Goal: Task Accomplishment & Management: Complete application form

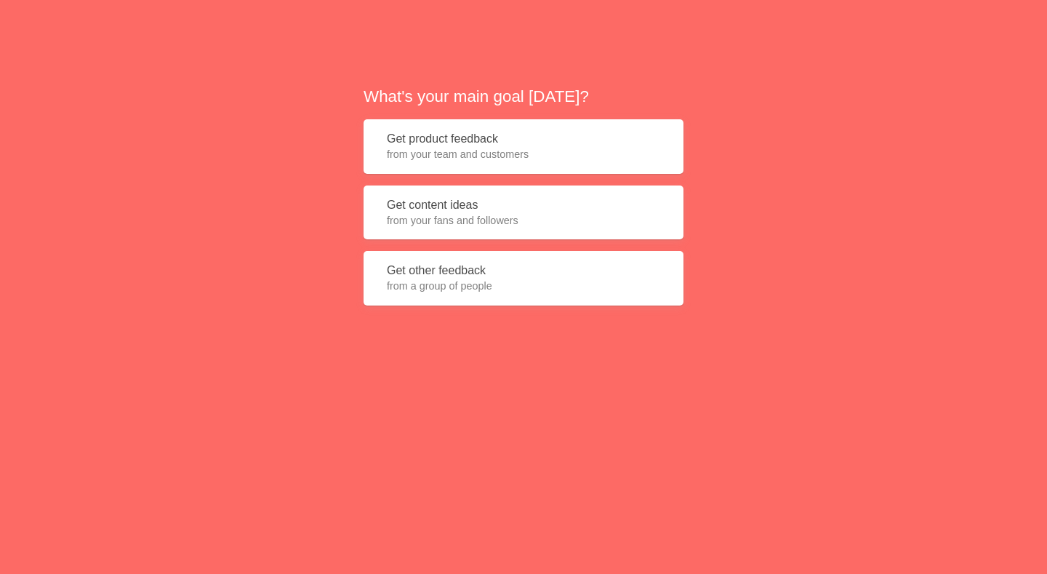
click at [484, 145] on button "Get product feedback from your team and customers" at bounding box center [524, 146] width 320 height 55
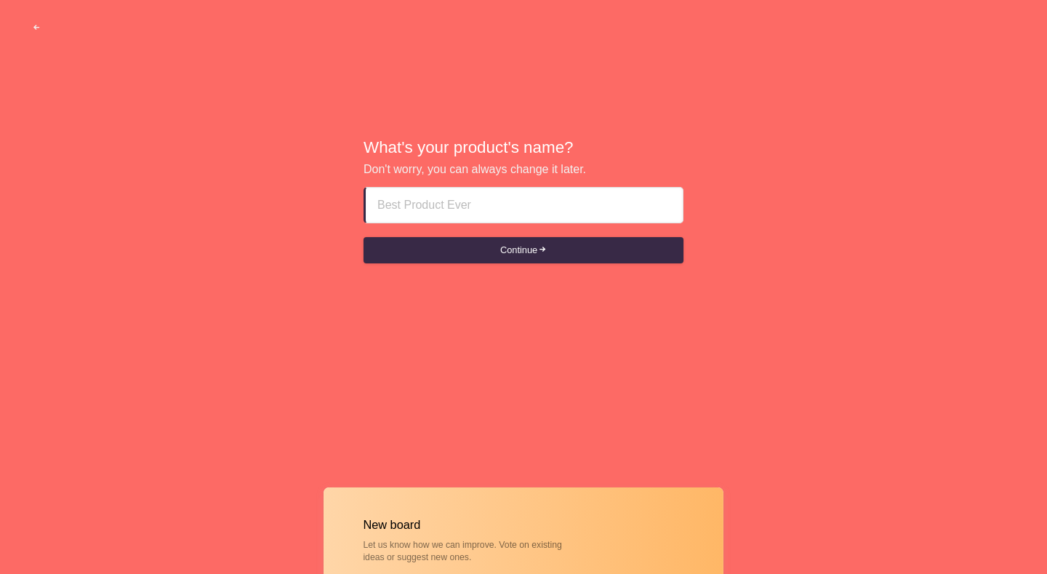
click at [478, 213] on input at bounding box center [524, 205] width 294 height 35
type input "abu dhabi escort girls ♜₳₳QQQ+971__56355OI63₳₳♜"
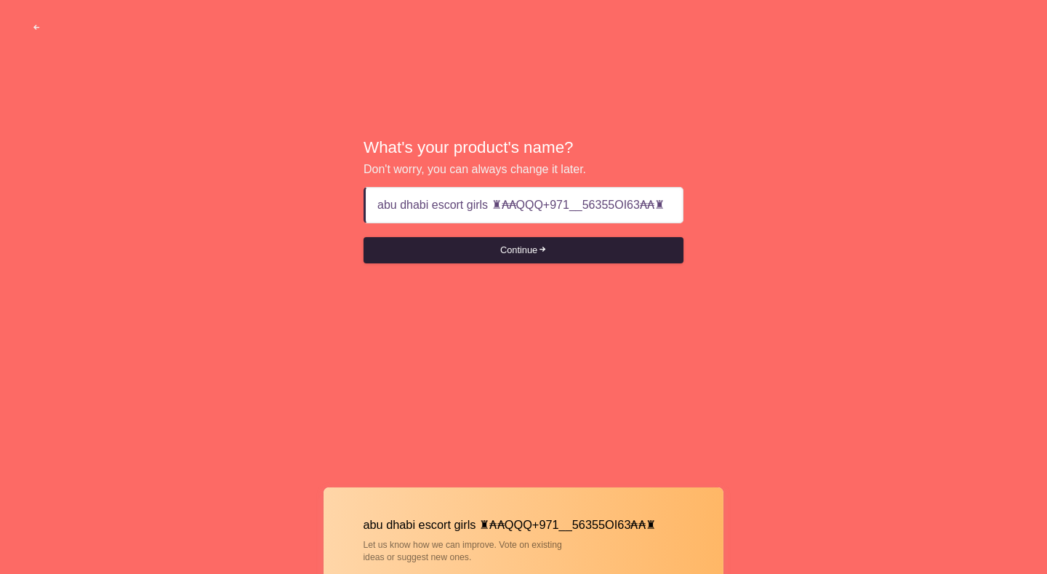
click at [486, 247] on button "Continue" at bounding box center [524, 250] width 320 height 26
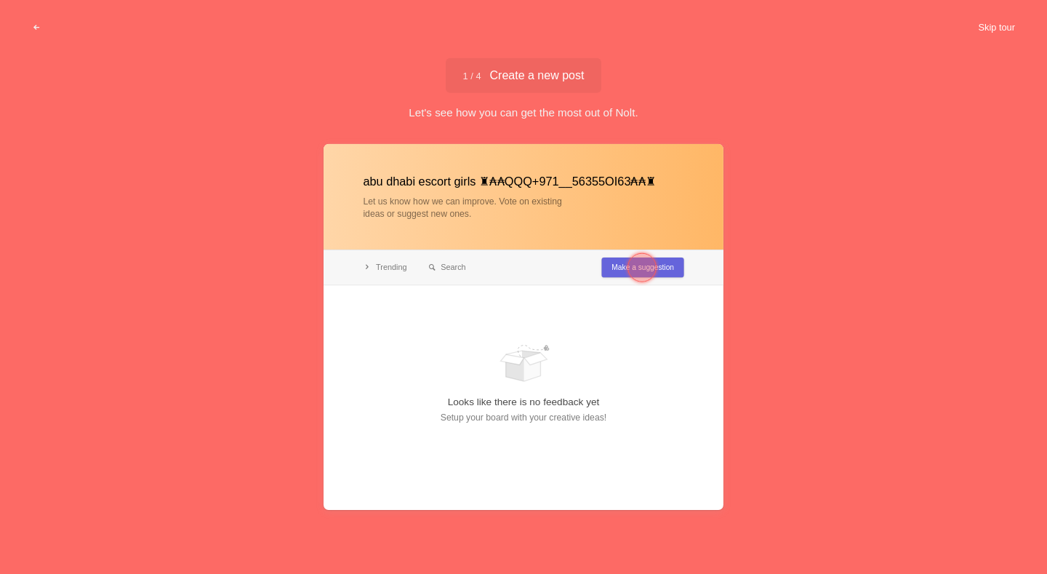
click at [1014, 20] on button "Skip tour" at bounding box center [997, 28] width 72 height 26
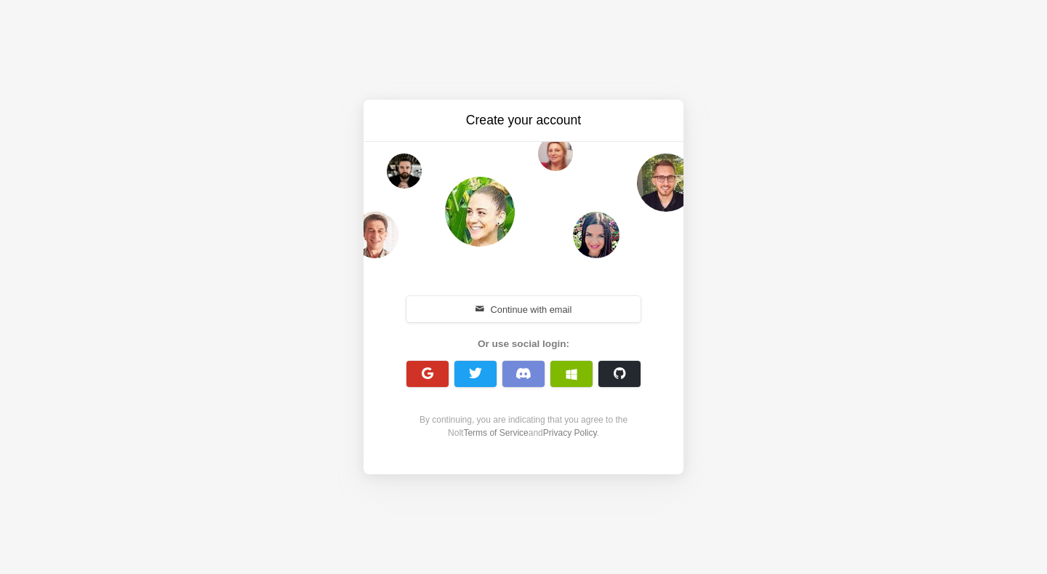
click at [433, 379] on span "button" at bounding box center [428, 373] width 14 height 14
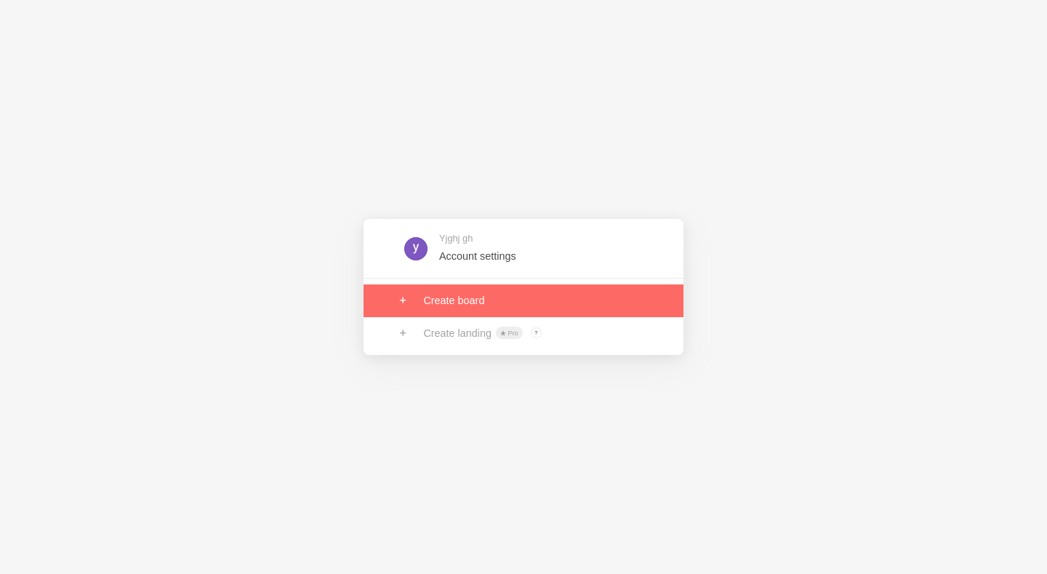
click at [457, 302] on link at bounding box center [524, 300] width 320 height 32
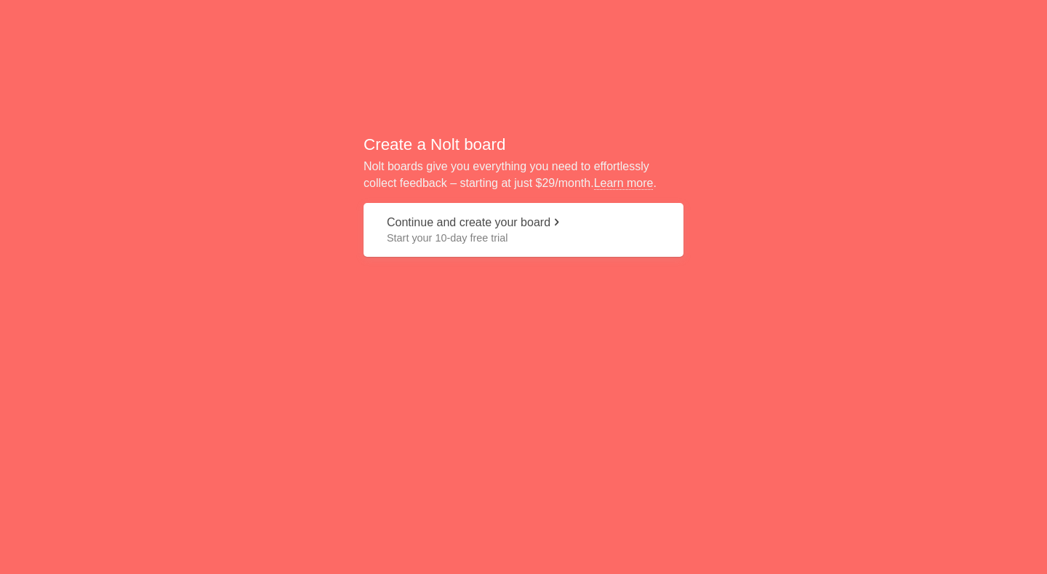
click at [469, 223] on button "Continue and create your board Start your 10-day free trial" at bounding box center [524, 230] width 320 height 55
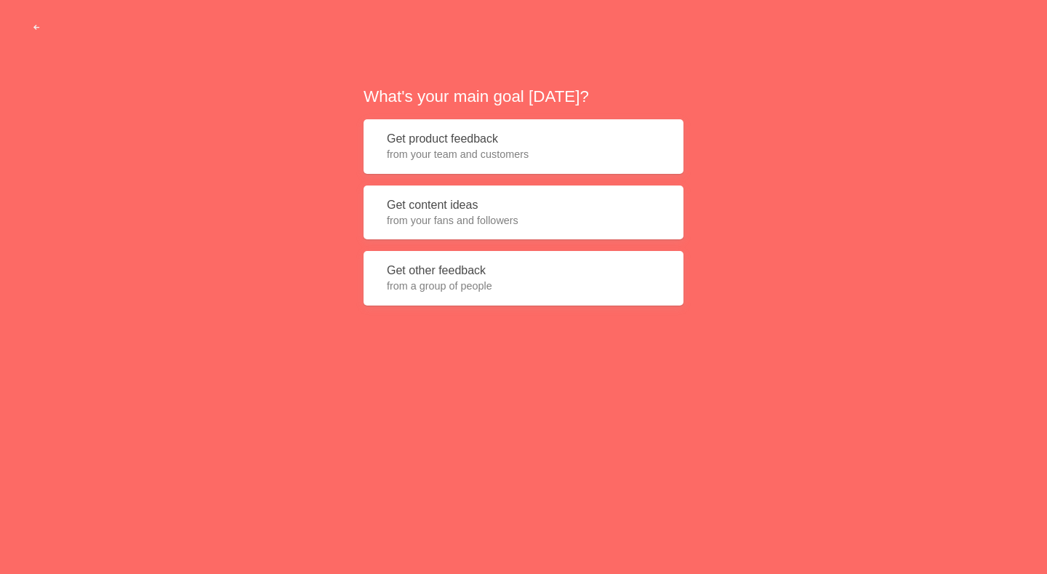
click at [488, 142] on button "Get product feedback from your team and customers" at bounding box center [524, 146] width 320 height 55
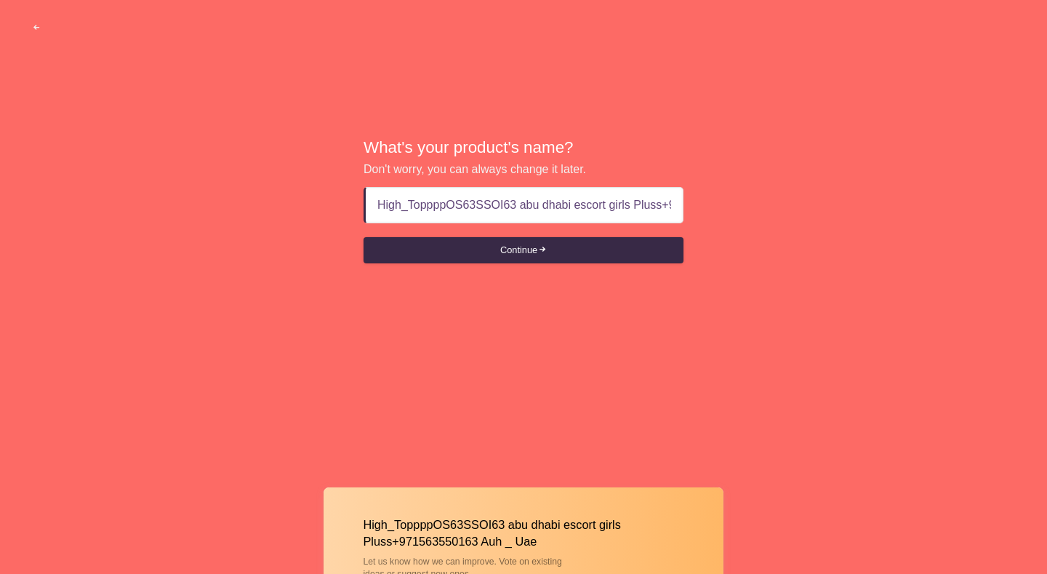
scroll to position [0, 120]
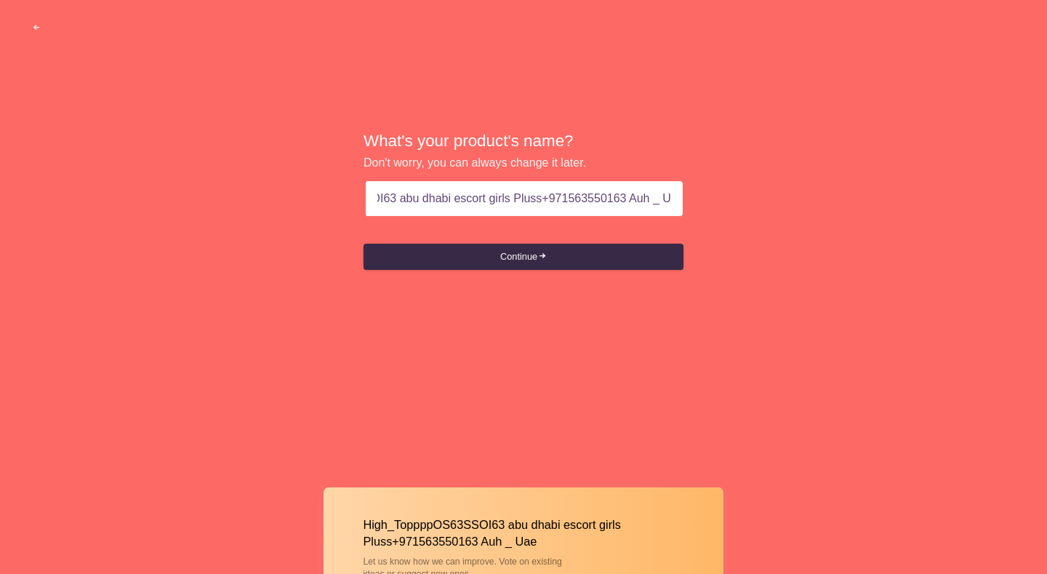
drag, startPoint x: 616, startPoint y: 201, endPoint x: 838, endPoint y: 207, distance: 222.6
click at [841, 205] on div "What's your product's name? Don't worry, you can always change it later. High_T…" at bounding box center [523, 200] width 1047 height 401
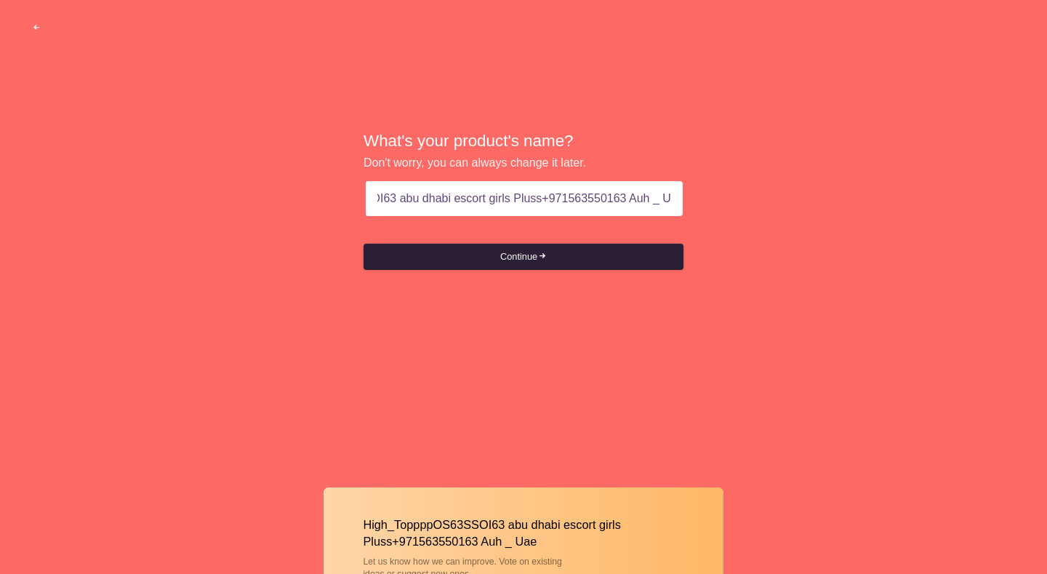
click at [494, 251] on button "Continue" at bounding box center [524, 257] width 320 height 26
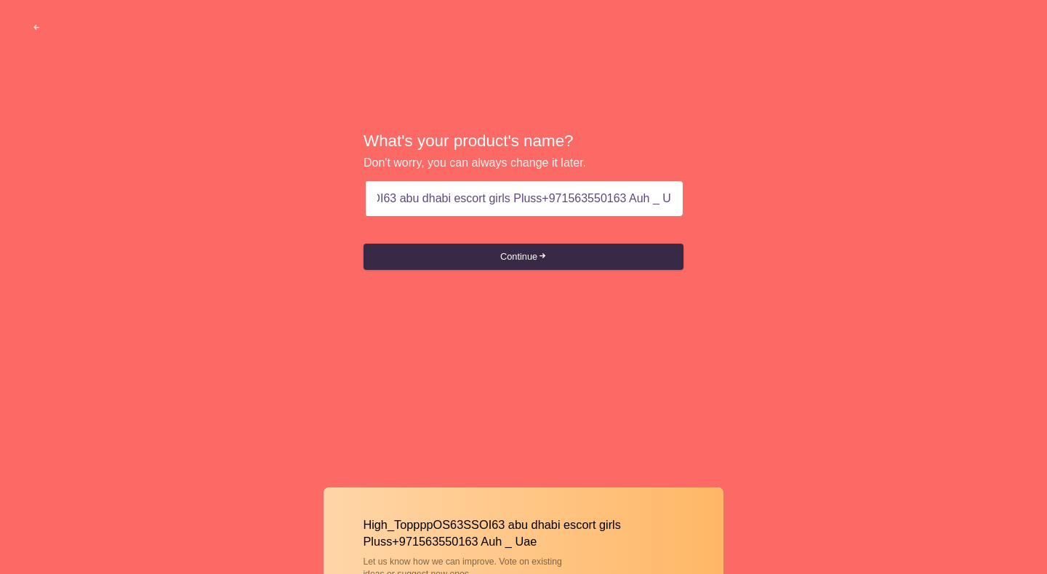
scroll to position [0, 0]
drag, startPoint x: 393, startPoint y: 200, endPoint x: 126, endPoint y: 195, distance: 266.9
click at [126, 195] on div "What's your product's name? Don't worry, you can always change it later. High_T…" at bounding box center [523, 200] width 1047 height 401
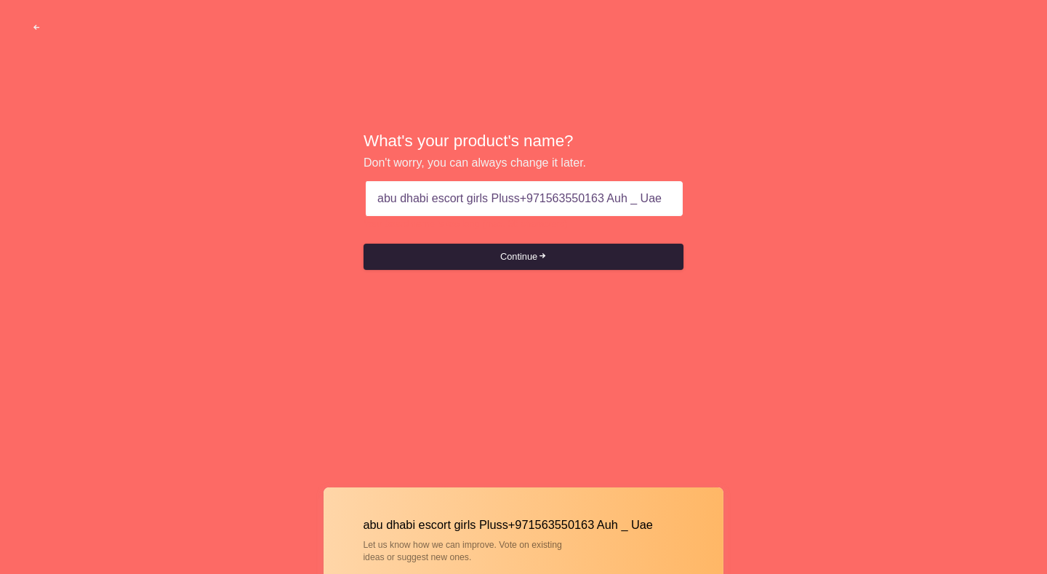
click at [509, 255] on button "Continue" at bounding box center [524, 257] width 320 height 26
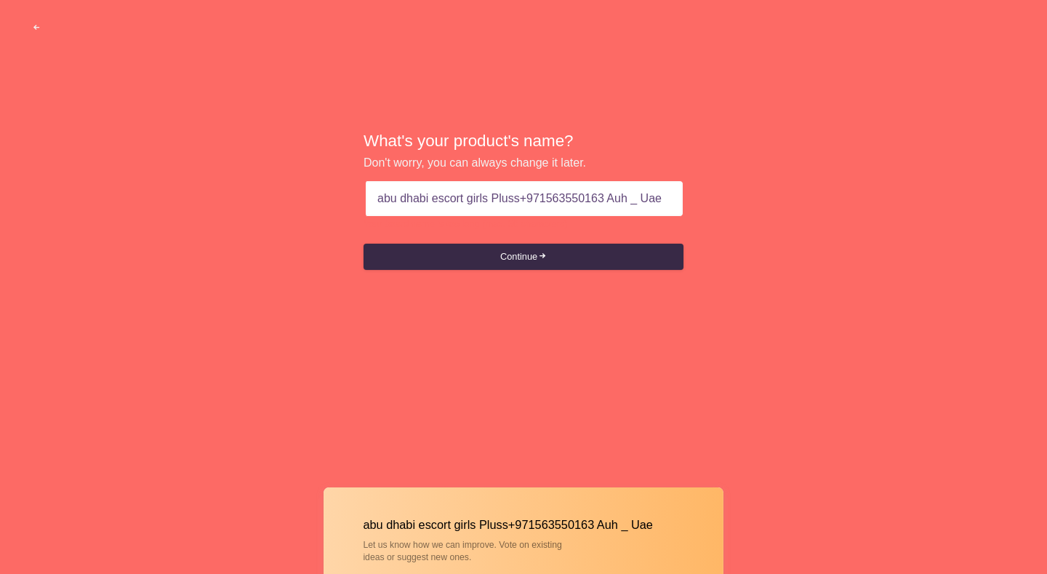
click at [526, 206] on input "abu dhabi escort girls Pluss+971563550163 Auh _ Uae" at bounding box center [524, 198] width 294 height 35
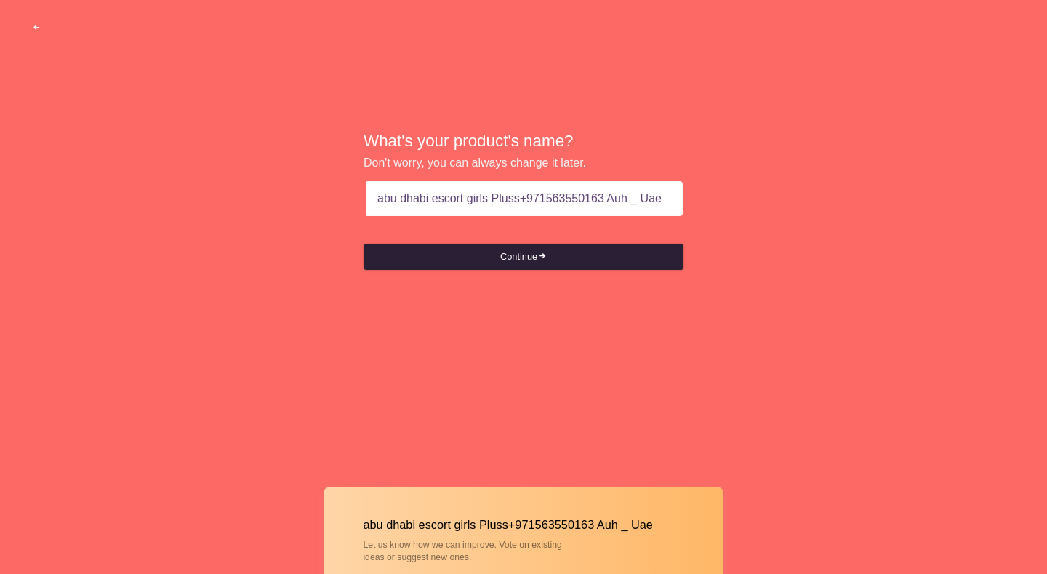
paste input "♜₳₳QQQ+971__56355OI63₳₳♜"
type input "abu dhabi escort girls ♜₳₳QQQ+971__56355OI63₳₳♜"
click at [500, 250] on button "Continue" at bounding box center [524, 257] width 320 height 26
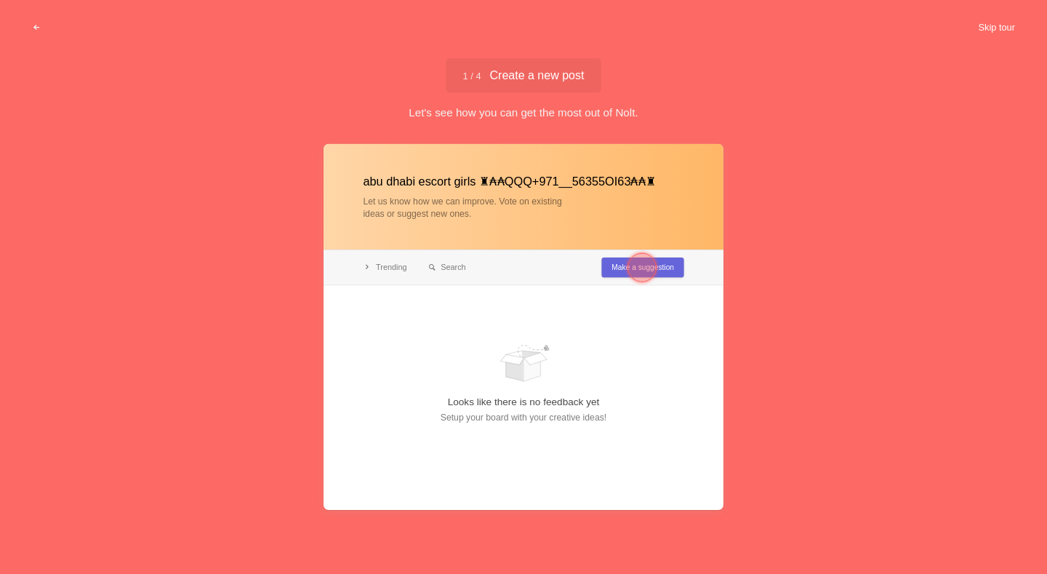
click at [981, 30] on button "Skip tour" at bounding box center [997, 28] width 72 height 26
